Goal: Information Seeking & Learning: Learn about a topic

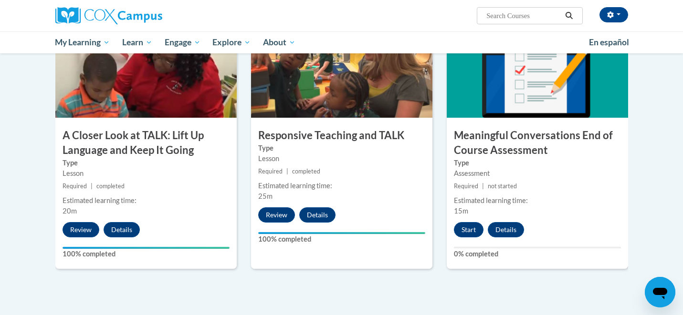
scroll to position [509, 0]
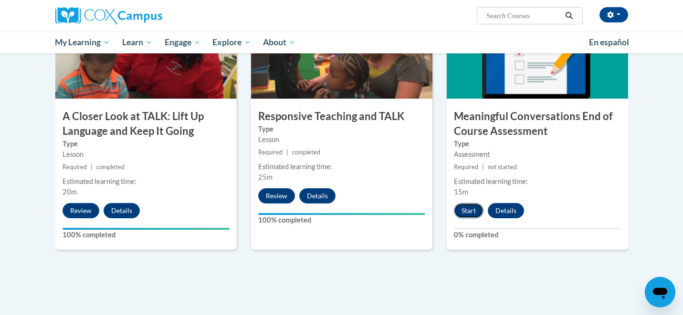
click at [469, 213] on button "Start" at bounding box center [469, 210] width 30 height 15
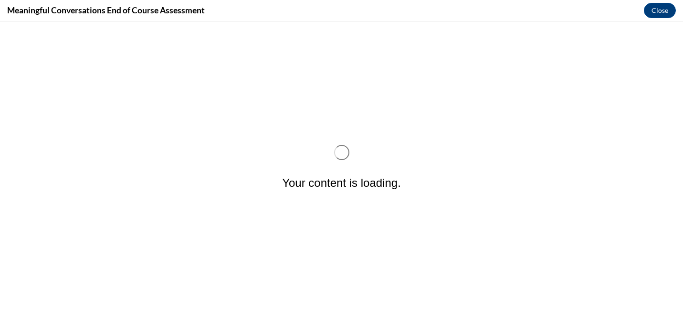
scroll to position [0, 0]
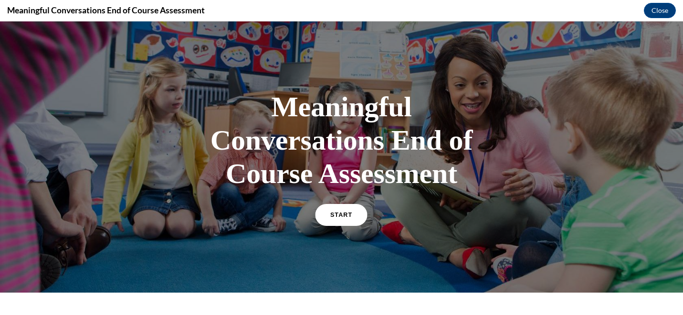
click at [325, 219] on link "START" at bounding box center [341, 215] width 52 height 22
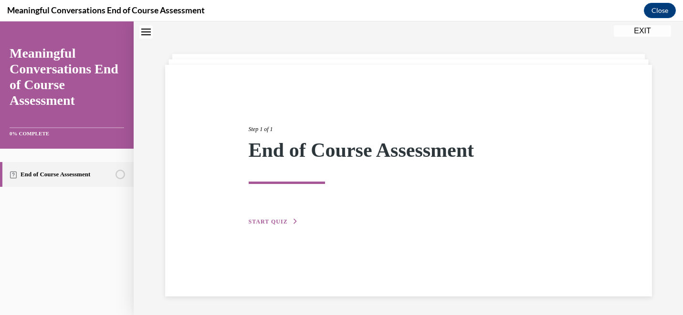
scroll to position [30, 0]
click at [263, 220] on span "START QUIZ" at bounding box center [268, 221] width 39 height 7
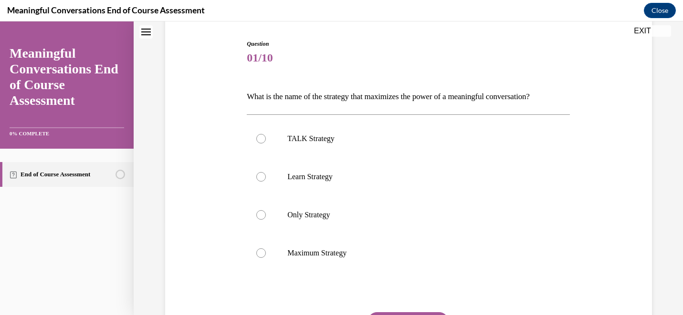
scroll to position [94, 0]
click at [405, 144] on label "TALK Strategy" at bounding box center [408, 138] width 323 height 38
click at [266, 143] on input "TALK Strategy" at bounding box center [261, 138] width 10 height 10
radio input "true"
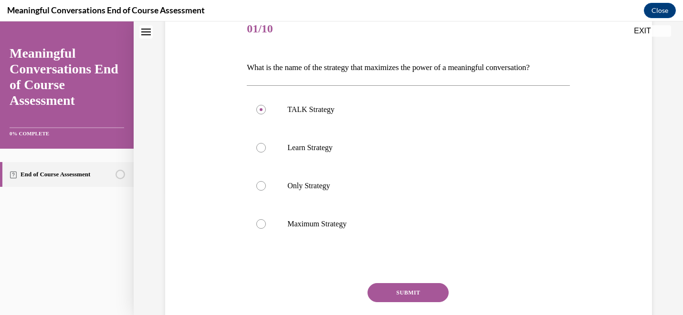
click at [403, 296] on button "SUBMIT" at bounding box center [407, 292] width 81 height 19
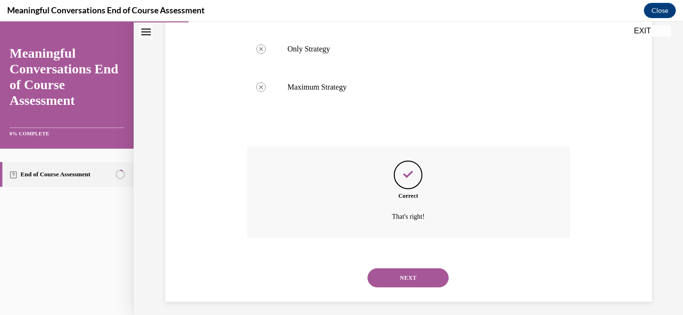
scroll to position [265, 0]
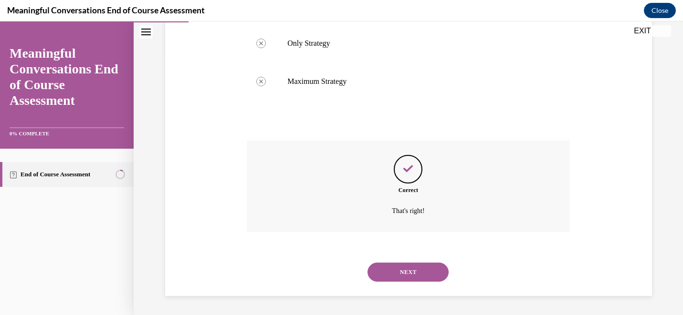
click at [405, 271] on button "NEXT" at bounding box center [407, 272] width 81 height 19
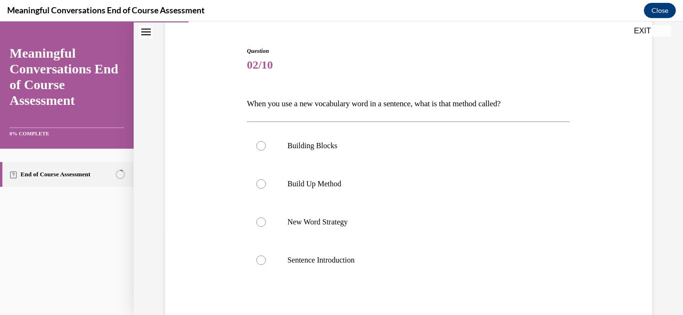
scroll to position [87, 0]
drag, startPoint x: 550, startPoint y: 105, endPoint x: 228, endPoint y: 101, distance: 321.6
click at [228, 101] on div "Question 02/10 When you use a new vocabulary word in a sentence, what is that m…" at bounding box center [408, 207] width 491 height 380
copy p "When you use a new vocabulary word in a sentence, what is that method called?"
click at [318, 180] on p "Build Up Method" at bounding box center [416, 183] width 259 height 10
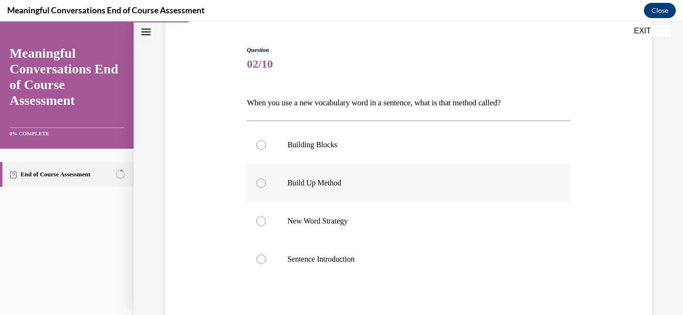
click at [266, 180] on input "Build Up Method" at bounding box center [261, 183] width 10 height 10
radio input "true"
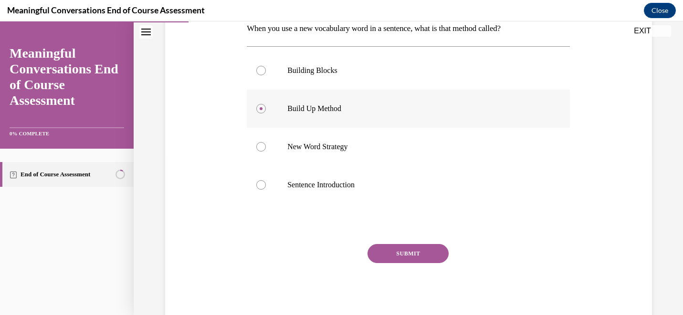
scroll to position [171, 0]
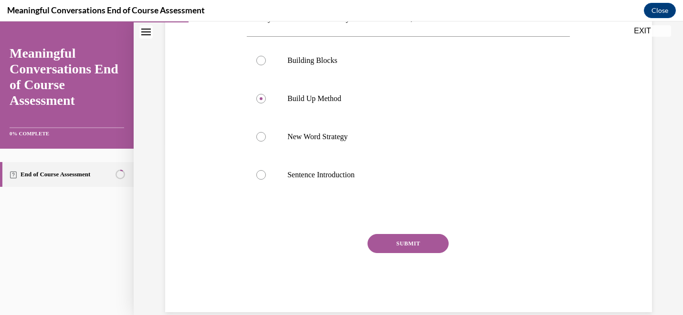
click at [388, 241] on button "SUBMIT" at bounding box center [407, 243] width 81 height 19
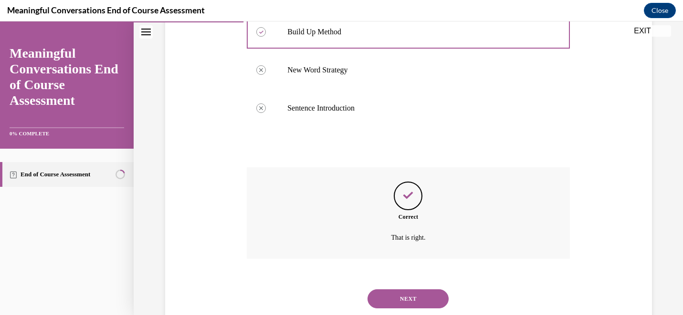
scroll to position [265, 0]
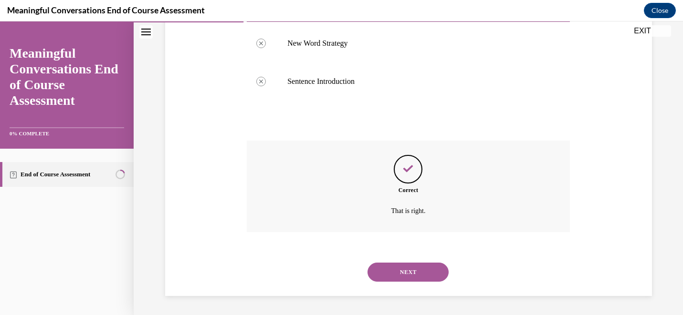
click at [411, 285] on div "NEXT" at bounding box center [408, 272] width 323 height 38
click at [411, 275] on button "NEXT" at bounding box center [407, 272] width 81 height 19
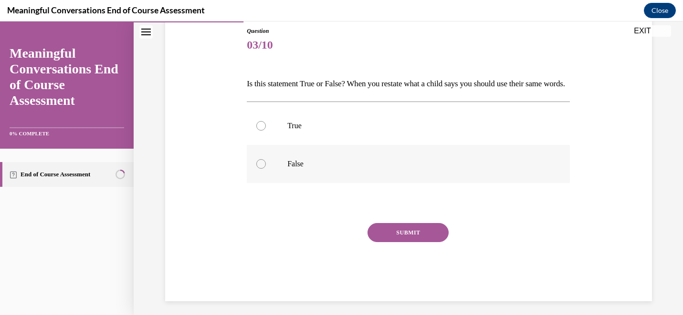
click at [309, 183] on label "False" at bounding box center [408, 164] width 323 height 38
click at [266, 169] on input "False" at bounding box center [261, 164] width 10 height 10
radio input "true"
click at [422, 242] on button "SUBMIT" at bounding box center [407, 232] width 81 height 19
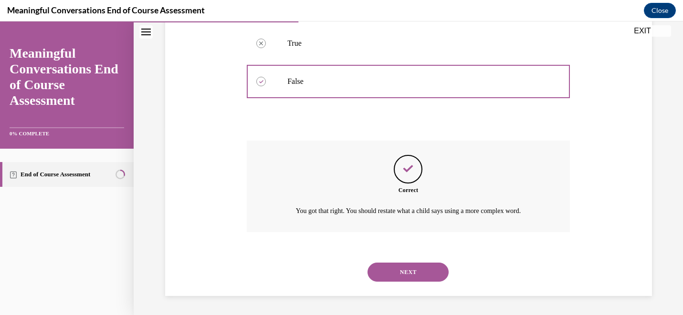
scroll to position [205, 0]
click at [416, 281] on button "NEXT" at bounding box center [407, 272] width 81 height 19
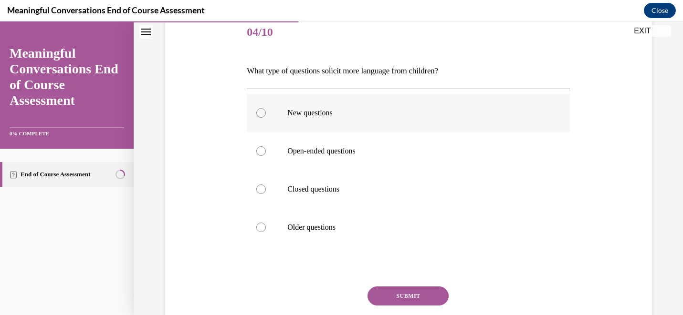
scroll to position [120, 0]
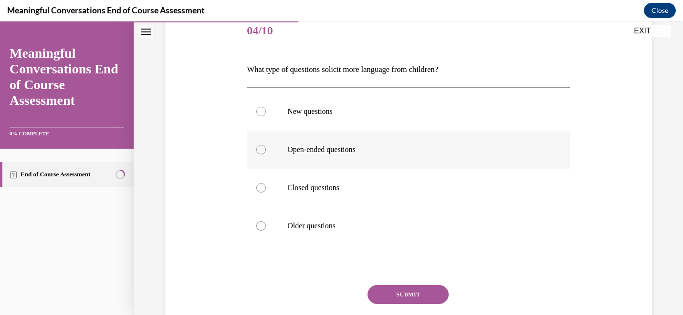
click at [402, 154] on p "Open-ended questions" at bounding box center [416, 150] width 259 height 10
click at [266, 154] on input "Open-ended questions" at bounding box center [261, 150] width 10 height 10
radio input "true"
click at [415, 301] on button "SUBMIT" at bounding box center [407, 294] width 81 height 19
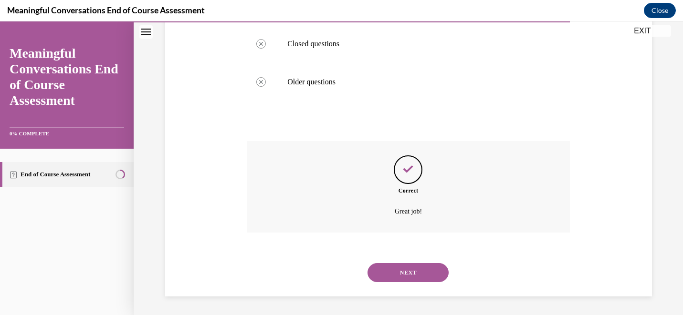
scroll to position [265, 0]
click at [410, 270] on button "NEXT" at bounding box center [407, 272] width 81 height 19
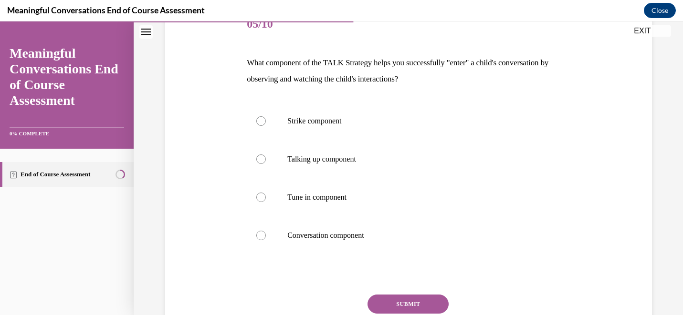
scroll to position [137, 0]
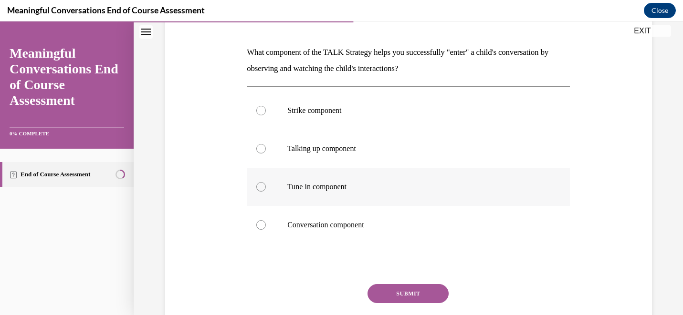
click at [377, 196] on label "Tune in component" at bounding box center [408, 187] width 323 height 38
click at [266, 192] on input "Tune in component" at bounding box center [261, 187] width 10 height 10
radio input "true"
click at [424, 291] on button "SUBMIT" at bounding box center [407, 293] width 81 height 19
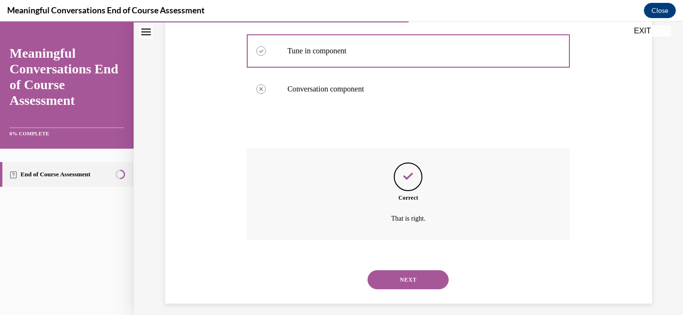
scroll to position [281, 0]
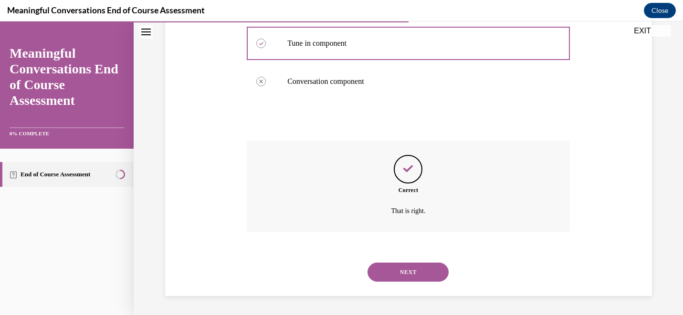
click at [422, 268] on button "NEXT" at bounding box center [407, 272] width 81 height 19
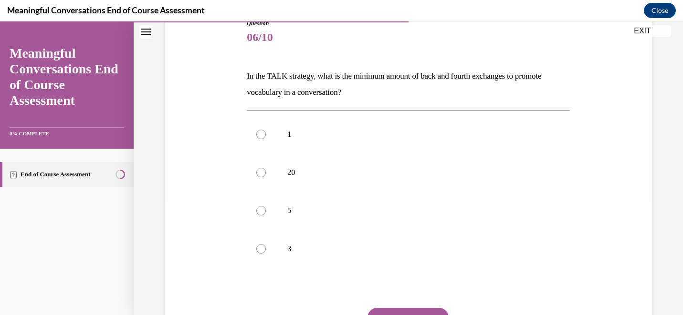
scroll to position [117, 0]
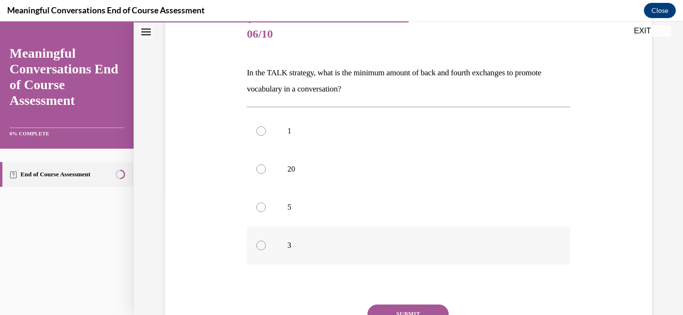
click at [272, 245] on label "3" at bounding box center [408, 246] width 323 height 38
click at [266, 245] on input "3" at bounding box center [261, 246] width 10 height 10
radio input "true"
click at [399, 308] on button "SUBMIT" at bounding box center [407, 314] width 81 height 19
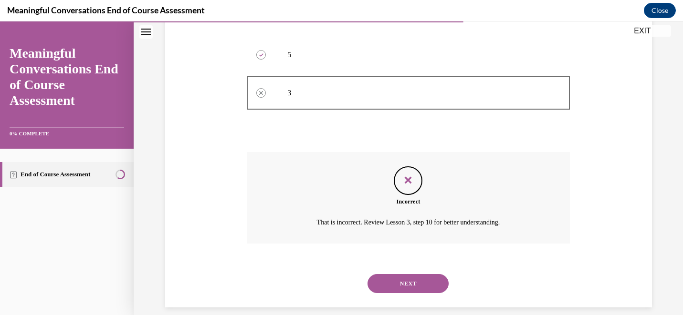
scroll to position [271, 0]
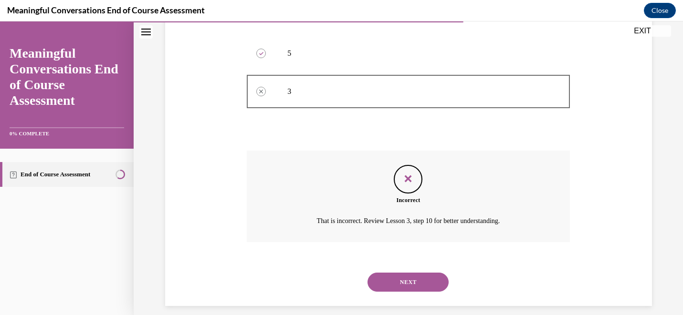
click at [407, 285] on button "NEXT" at bounding box center [407, 282] width 81 height 19
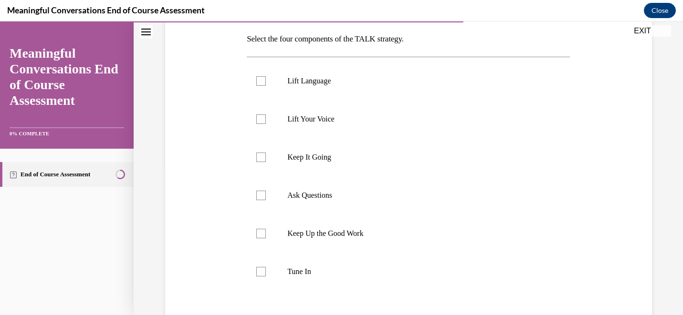
scroll to position [146, 0]
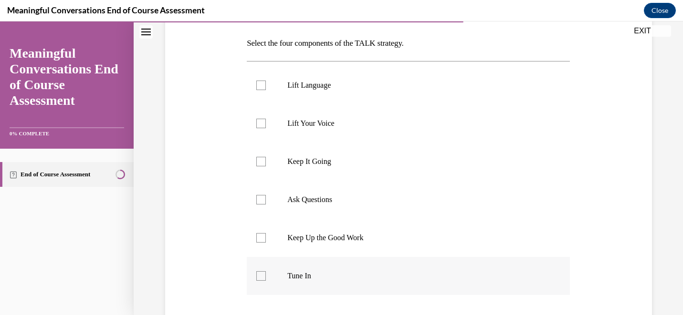
click at [262, 276] on div at bounding box center [261, 276] width 10 height 10
click at [262, 276] on input "Tune In" at bounding box center [261, 276] width 10 height 10
checkbox input "true"
click at [263, 199] on div at bounding box center [261, 200] width 10 height 10
click at [263, 199] on input "Ask Questions" at bounding box center [261, 200] width 10 height 10
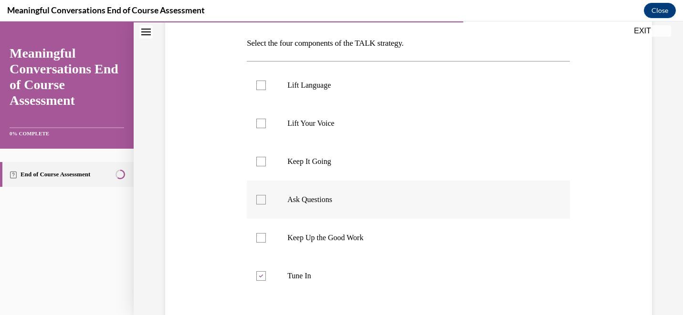
checkbox input "true"
click at [261, 159] on div at bounding box center [261, 162] width 10 height 10
click at [261, 159] on input "Keep It Going" at bounding box center [261, 162] width 10 height 10
checkbox input "true"
click at [263, 85] on div at bounding box center [261, 86] width 10 height 10
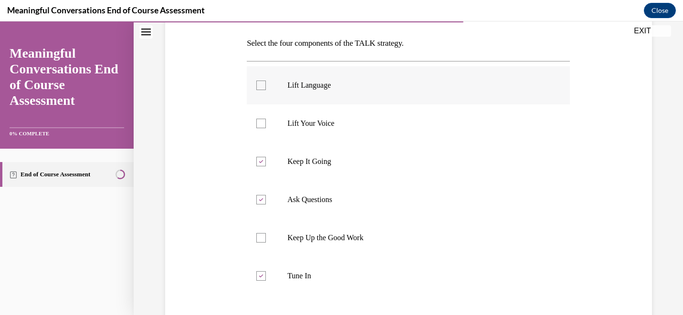
click at [263, 85] on input "Lift Language" at bounding box center [261, 86] width 10 height 10
checkbox input "true"
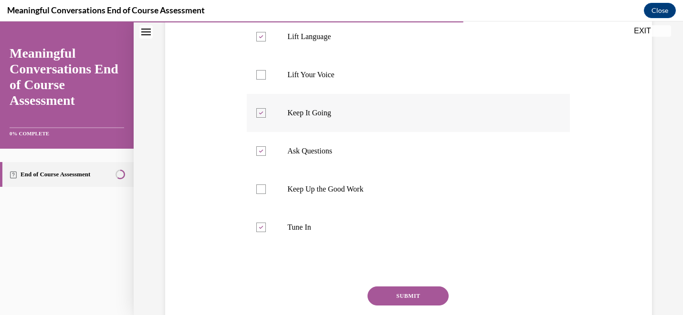
scroll to position [212, 0]
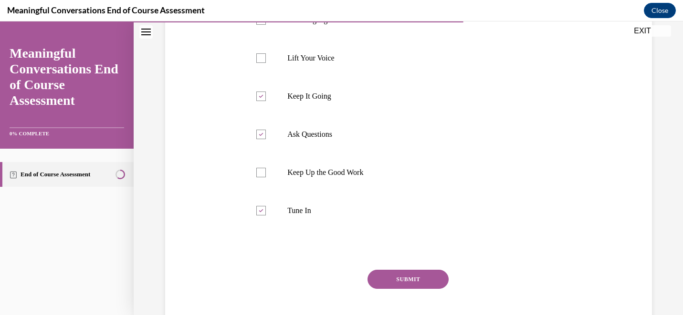
click at [424, 281] on button "SUBMIT" at bounding box center [407, 279] width 81 height 19
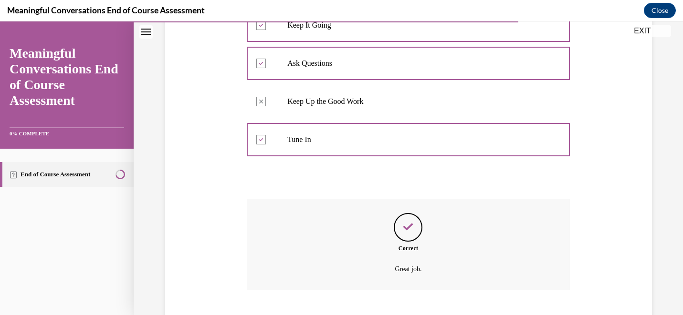
scroll to position [341, 0]
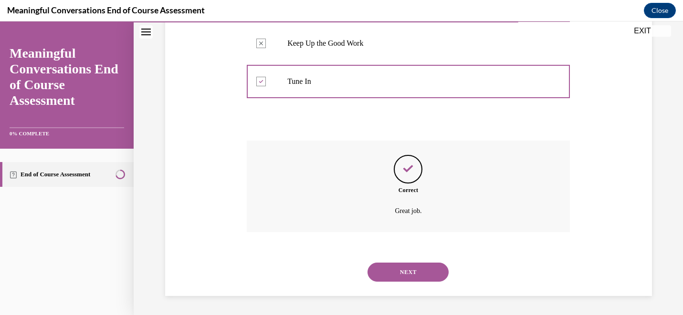
click at [421, 271] on button "NEXT" at bounding box center [407, 272] width 81 height 19
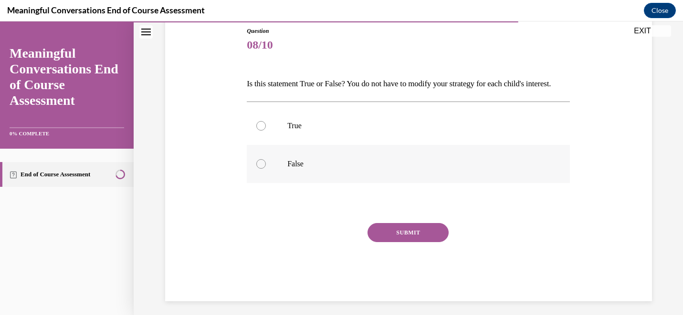
click at [333, 183] on label "False" at bounding box center [408, 164] width 323 height 38
click at [266, 169] on input "False" at bounding box center [261, 164] width 10 height 10
radio input "true"
click at [391, 242] on button "SUBMIT" at bounding box center [407, 232] width 81 height 19
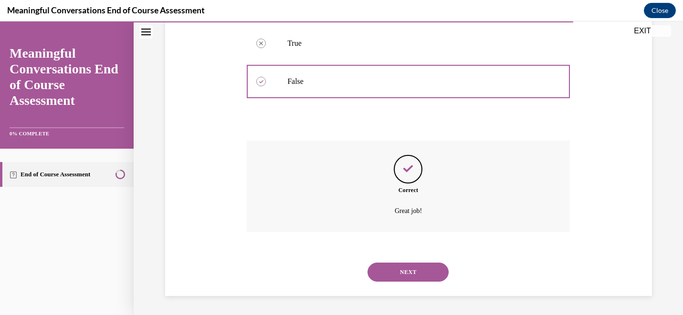
scroll to position [205, 0]
click at [398, 276] on button "NEXT" at bounding box center [407, 272] width 81 height 19
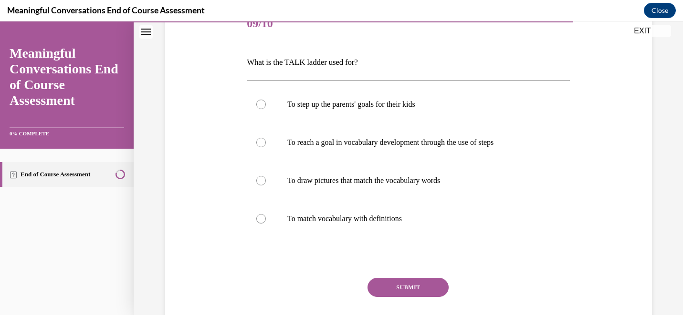
scroll to position [141, 0]
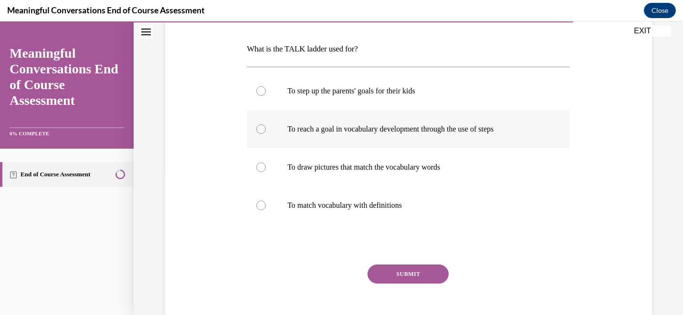
click at [454, 139] on label "To reach a goal in vocabulary development through the use of steps" at bounding box center [408, 129] width 323 height 38
click at [266, 134] on input "To reach a goal in vocabulary development through the use of steps" at bounding box center [261, 130] width 10 height 10
radio input "true"
click at [409, 276] on button "SUBMIT" at bounding box center [407, 274] width 81 height 19
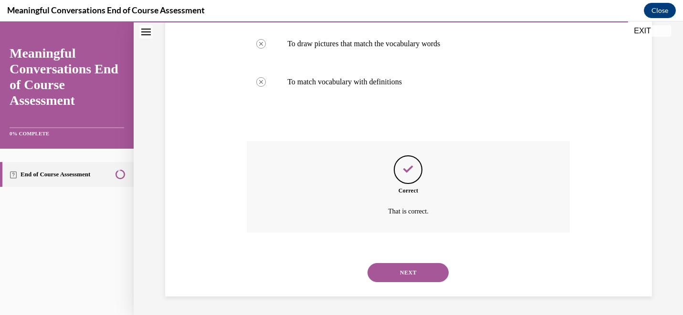
scroll to position [265, 0]
click at [409, 276] on button "NEXT" at bounding box center [407, 272] width 81 height 19
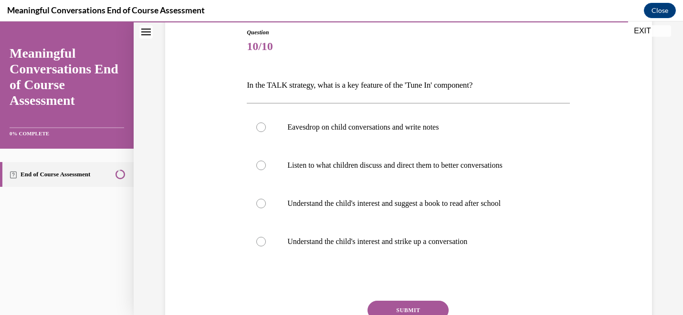
scroll to position [112, 0]
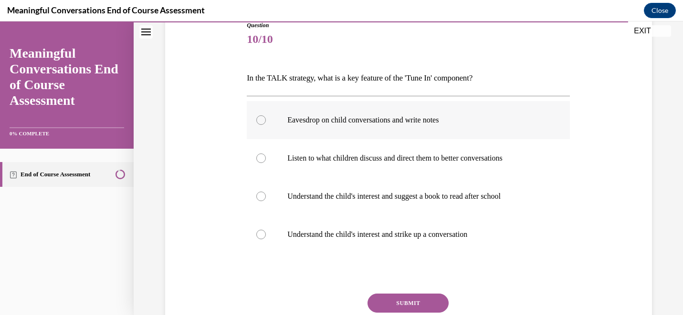
click at [425, 120] on p "Eavesdrop on child conversations and write notes" at bounding box center [416, 120] width 259 height 10
click at [266, 120] on input "Eavesdrop on child conversations and write notes" at bounding box center [261, 120] width 10 height 10
radio input "true"
click at [414, 307] on button "SUBMIT" at bounding box center [407, 303] width 81 height 19
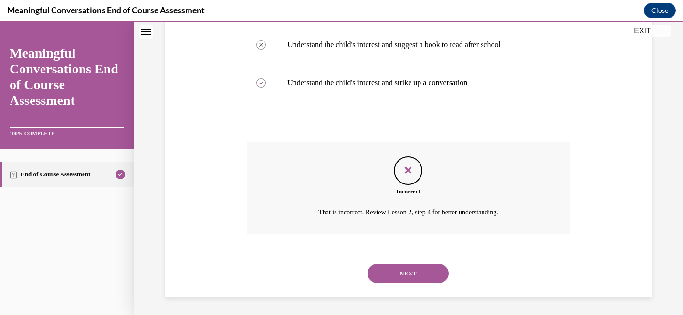
scroll to position [265, 0]
click at [417, 273] on button "NEXT" at bounding box center [407, 272] width 81 height 19
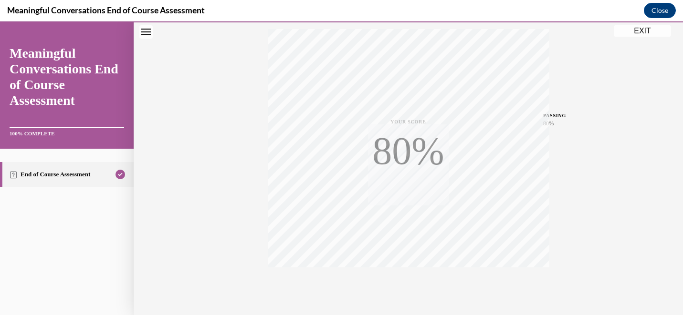
scroll to position [195, 0]
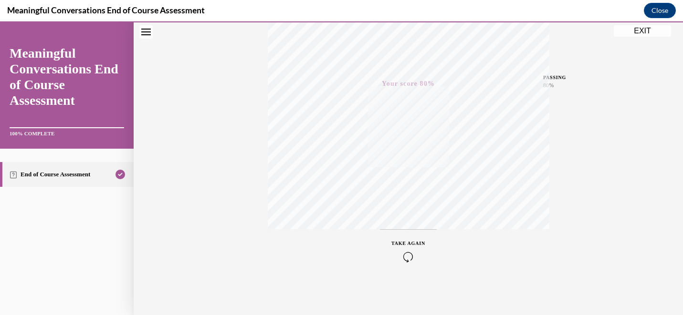
click at [643, 33] on button "EXIT" at bounding box center [642, 30] width 57 height 11
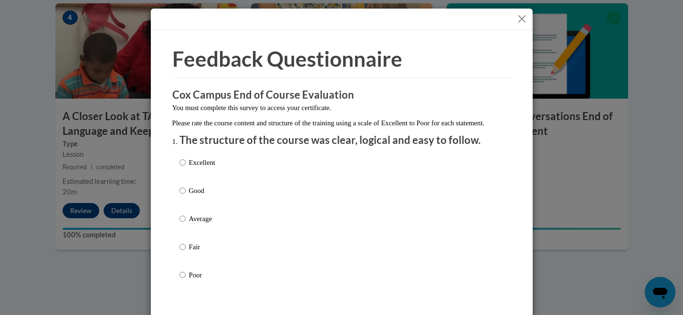
click at [199, 168] on p "Excellent" at bounding box center [202, 162] width 26 height 10
click at [186, 168] on input "Excellent" at bounding box center [182, 162] width 6 height 10
radio input "true"
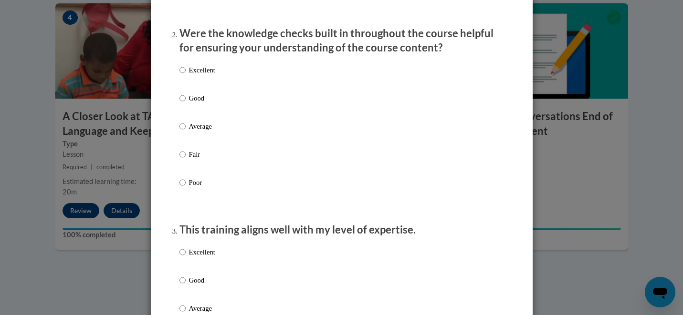
scroll to position [290, 0]
click at [205, 75] on p "Excellent" at bounding box center [202, 69] width 26 height 10
click at [186, 75] on input "Excellent" at bounding box center [182, 69] width 6 height 10
radio input "true"
click at [209, 257] on p "Excellent" at bounding box center [202, 252] width 26 height 10
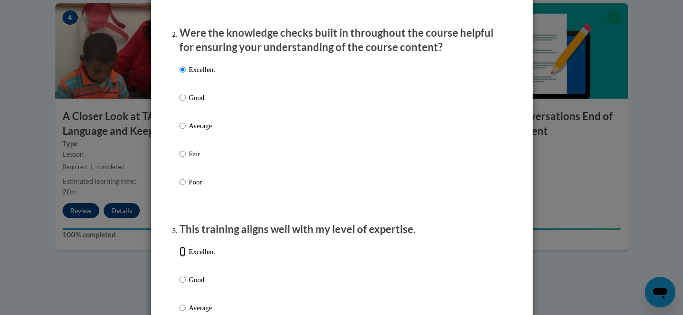
click at [186, 257] on input "Excellent" at bounding box center [182, 252] width 6 height 10
radio input "true"
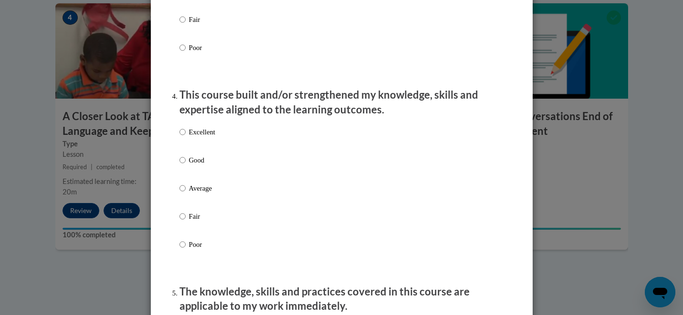
scroll to position [609, 0]
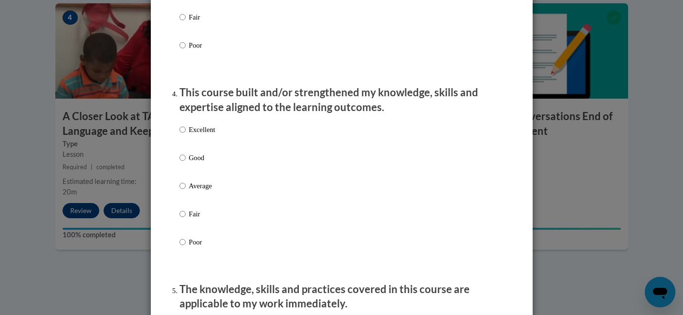
click at [204, 135] on p "Excellent" at bounding box center [202, 130] width 26 height 10
click at [186, 135] on input "Excellent" at bounding box center [182, 130] width 6 height 10
radio input "true"
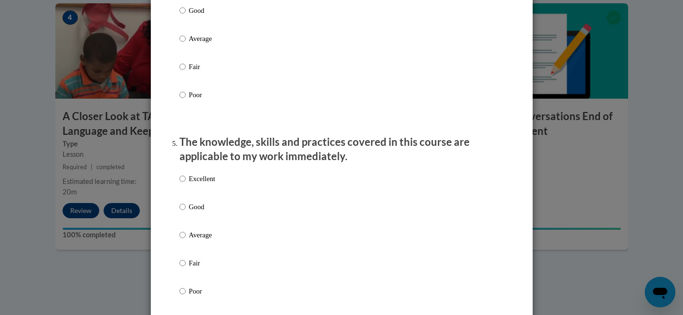
scroll to position [776, 0]
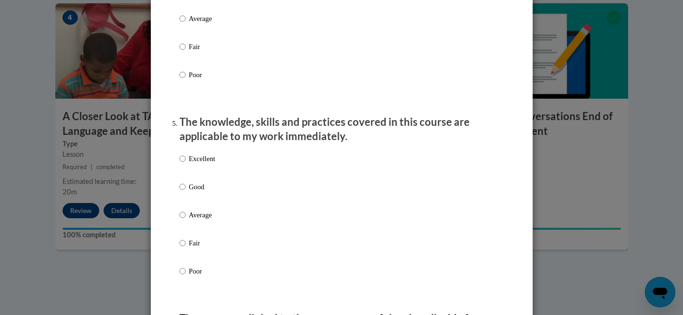
click at [198, 164] on p "Excellent" at bounding box center [202, 159] width 26 height 10
click at [186, 164] on input "Excellent" at bounding box center [182, 159] width 6 height 10
radio input "true"
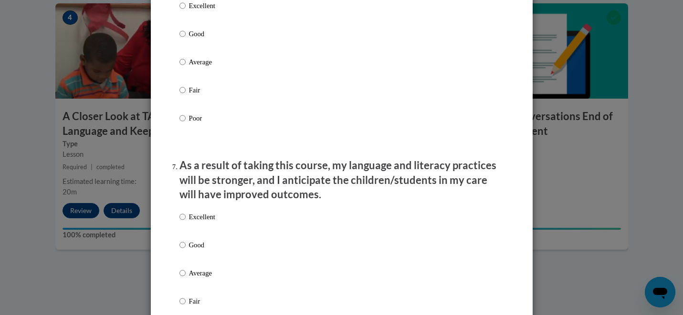
scroll to position [1122, 0]
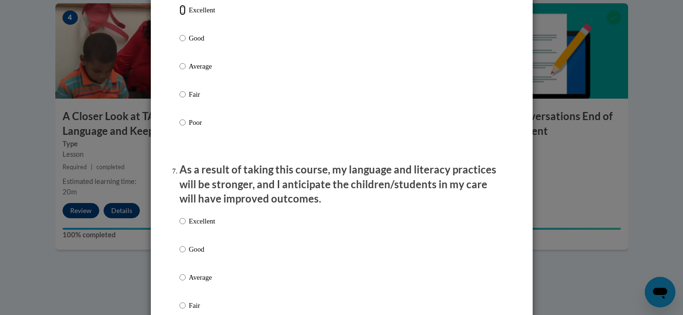
click at [183, 15] on input "Excellent" at bounding box center [182, 10] width 6 height 10
radio input "true"
click at [184, 227] on input "Excellent" at bounding box center [182, 221] width 6 height 10
radio input "true"
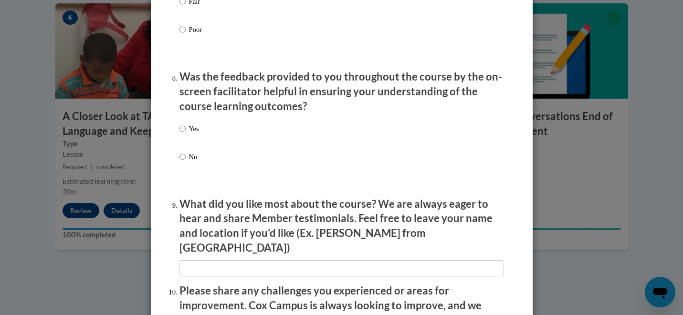
scroll to position [1434, 0]
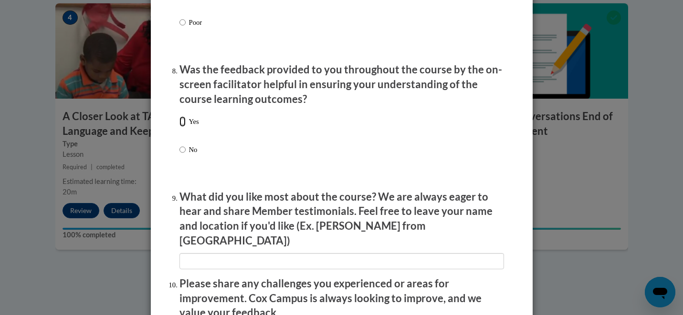
click at [183, 127] on input "Yes" at bounding box center [182, 121] width 6 height 10
radio input "true"
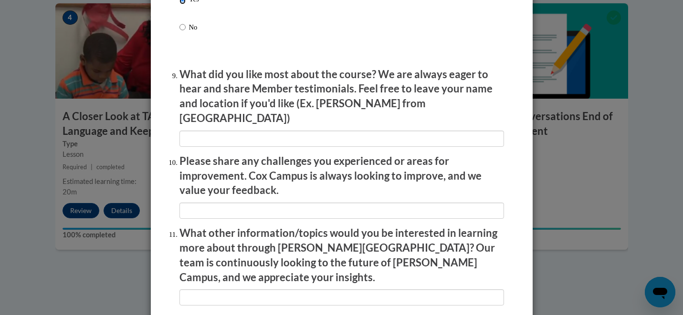
scroll to position [1669, 0]
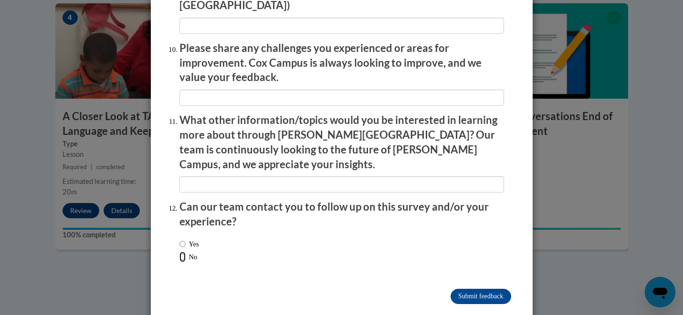
click at [182, 252] on input "No" at bounding box center [182, 257] width 6 height 10
radio input "true"
click at [475, 289] on input "Submit feedback" at bounding box center [480, 296] width 60 height 15
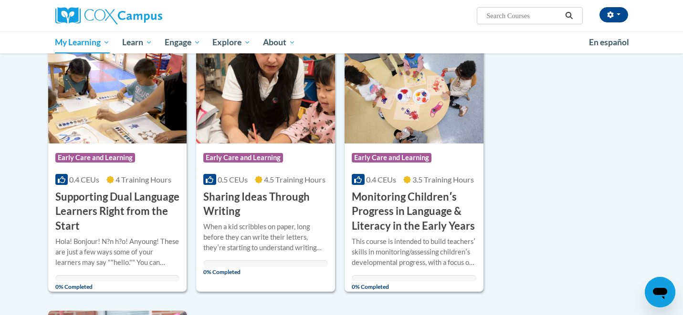
scroll to position [635, 0]
click at [391, 208] on h3 "Monitoring Childrenʹs Progress in Language & Literacy in the Early Years" at bounding box center [414, 211] width 125 height 44
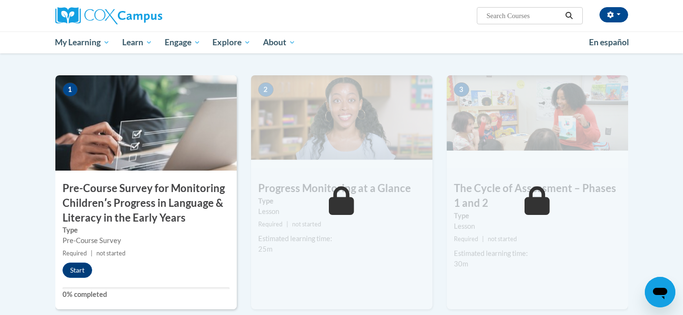
scroll to position [215, 0]
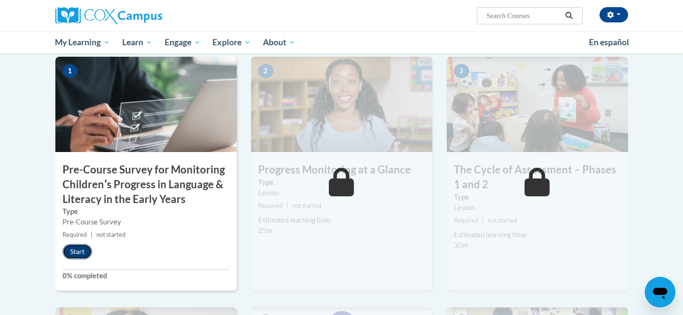
click at [81, 247] on button "Start" at bounding box center [78, 251] width 30 height 15
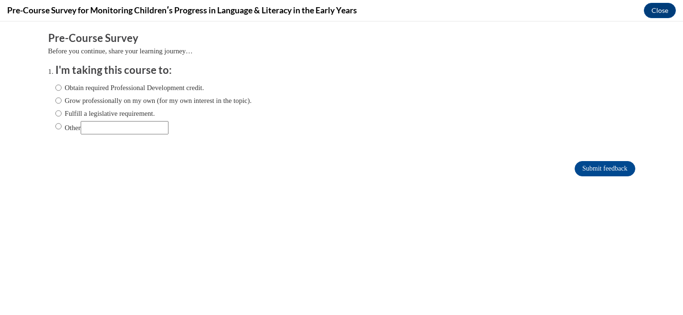
scroll to position [0, 0]
click at [164, 89] on label "Obtain required Professional Development credit." at bounding box center [129, 88] width 149 height 10
click at [62, 89] on input "Obtain required Professional Development credit." at bounding box center [58, 88] width 6 height 10
radio input "true"
click at [584, 167] on input "Submit feedback" at bounding box center [604, 168] width 60 height 15
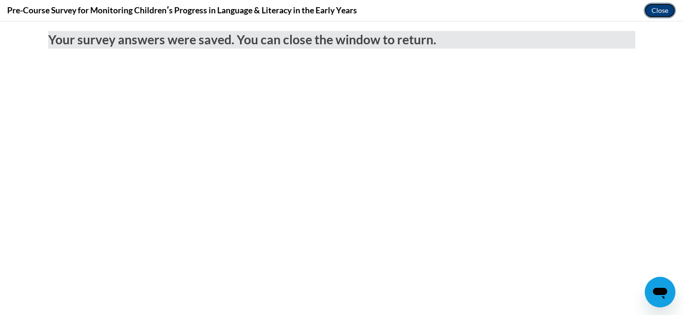
click at [659, 11] on button "Close" at bounding box center [660, 10] width 32 height 15
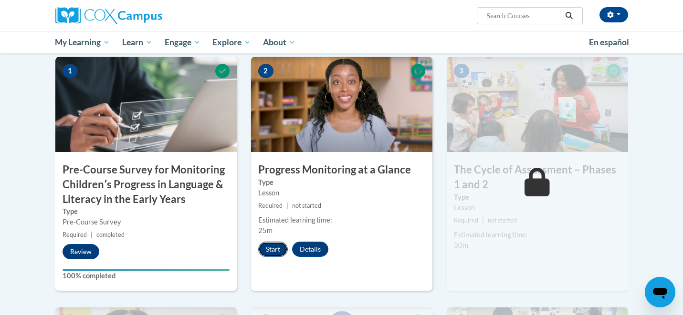
click at [277, 250] on button "Start" at bounding box center [273, 249] width 30 height 15
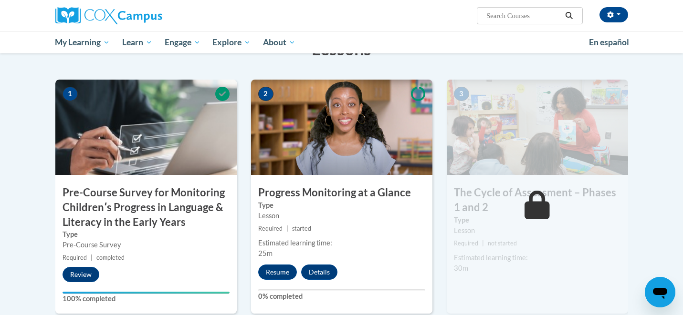
scroll to position [205, 0]
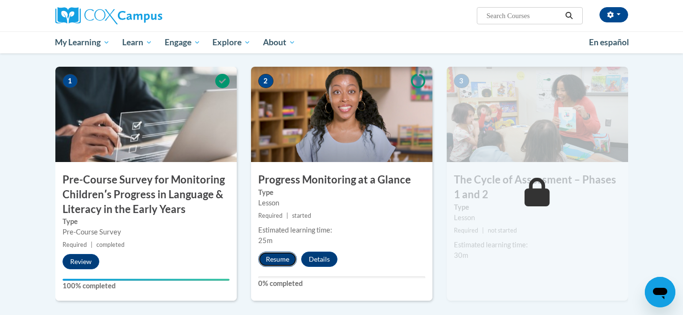
click at [272, 262] on button "Resume" at bounding box center [277, 259] width 39 height 15
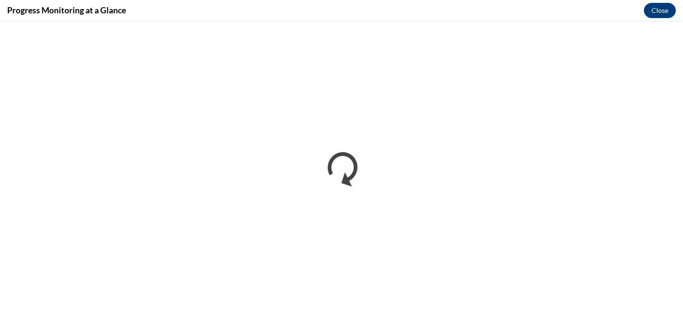
scroll to position [0, 0]
